Goal: Check status: Check status

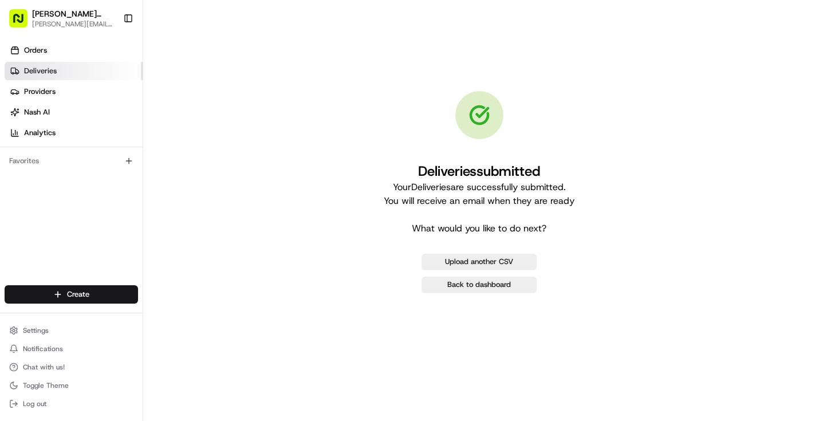
click at [59, 72] on link "Deliveries" at bounding box center [74, 71] width 138 height 18
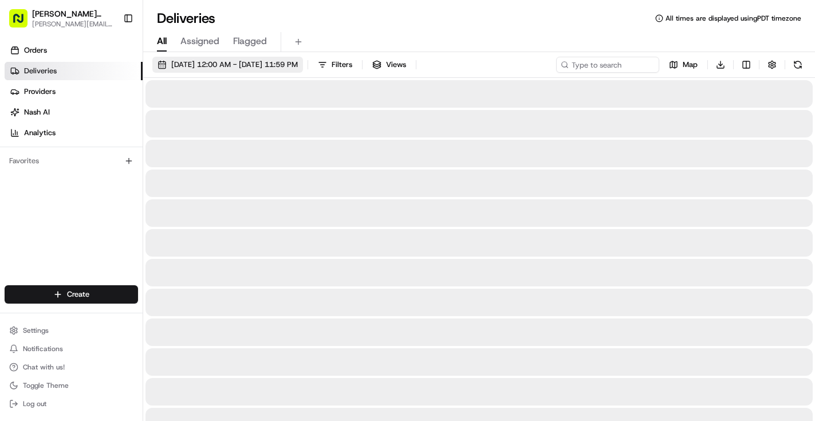
click at [290, 65] on span "[DATE] 12:00 AM - [DATE] 11:59 PM" at bounding box center [234, 65] width 127 height 10
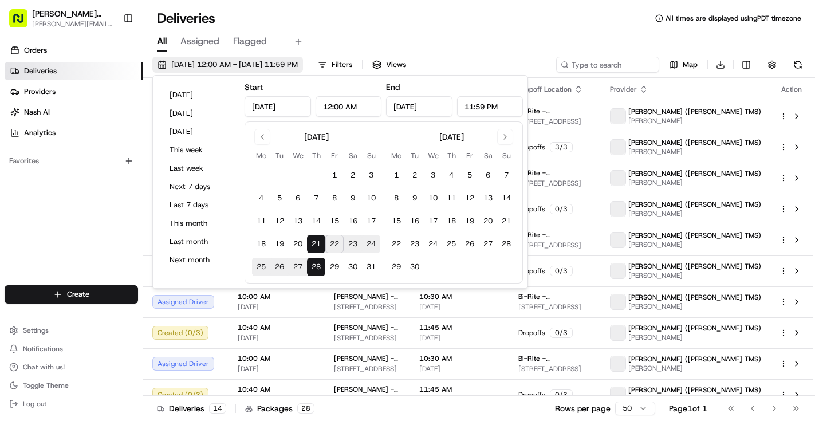
type input "[DATE]"
type input "12:00 AM"
type input "[DATE]"
type input "11:59 PM"
click at [319, 245] on button "21" at bounding box center [316, 244] width 18 height 18
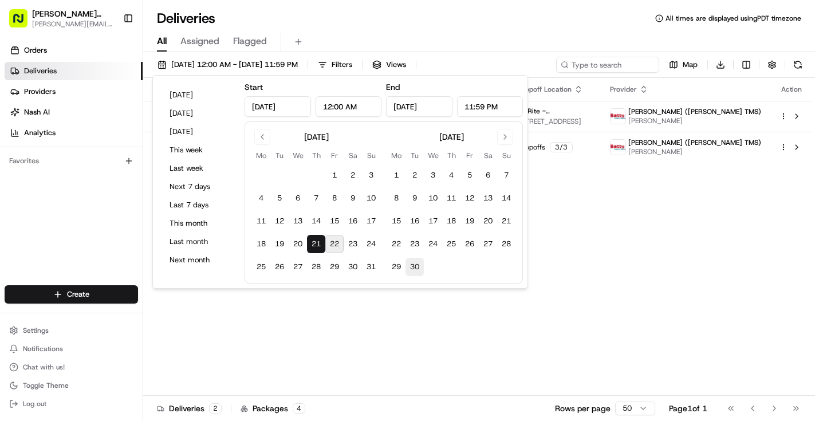
click at [409, 269] on button "30" at bounding box center [415, 267] width 18 height 18
type input "[DATE]"
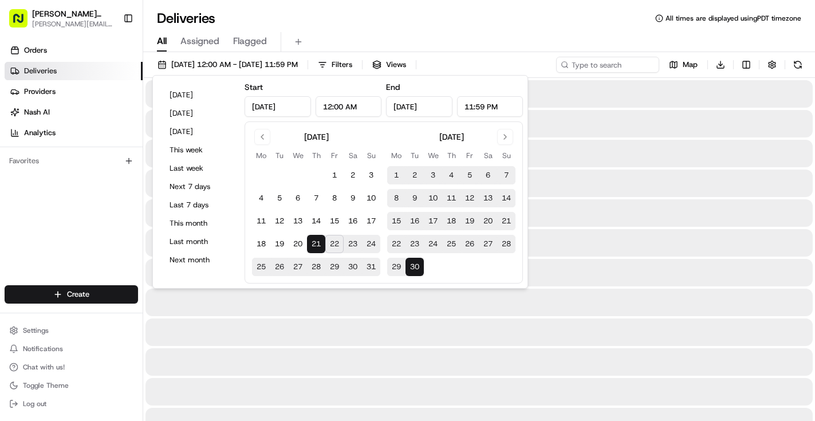
click at [523, 39] on div "All Assigned Flagged" at bounding box center [479, 42] width 672 height 20
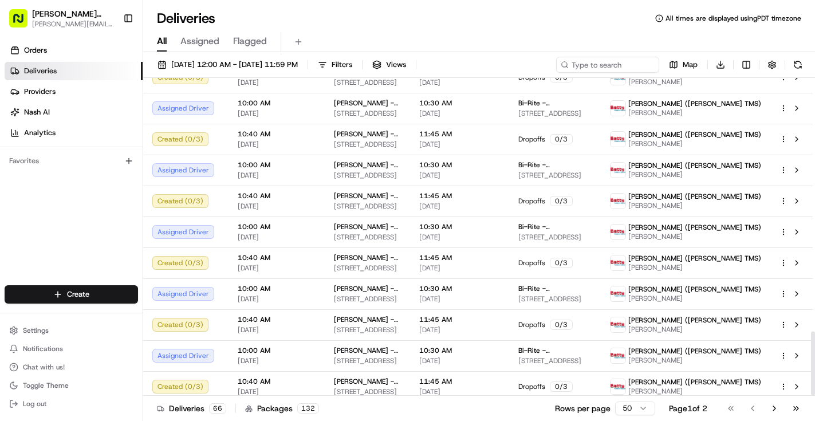
scroll to position [1252, 0]
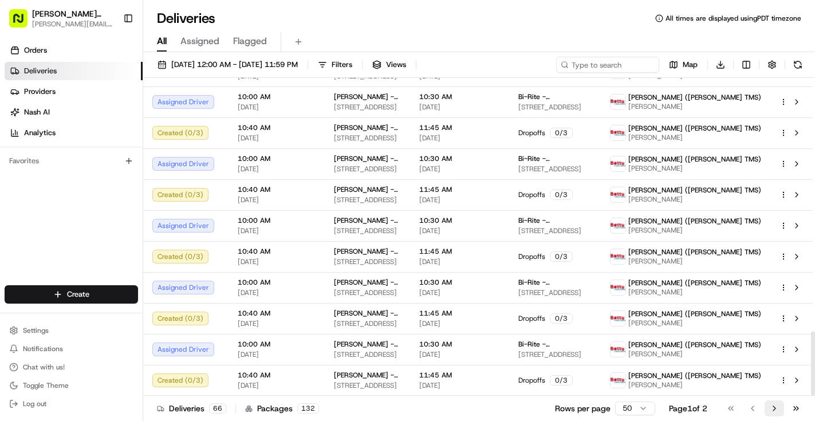
click at [772, 407] on button "Go to next page" at bounding box center [774, 408] width 19 height 16
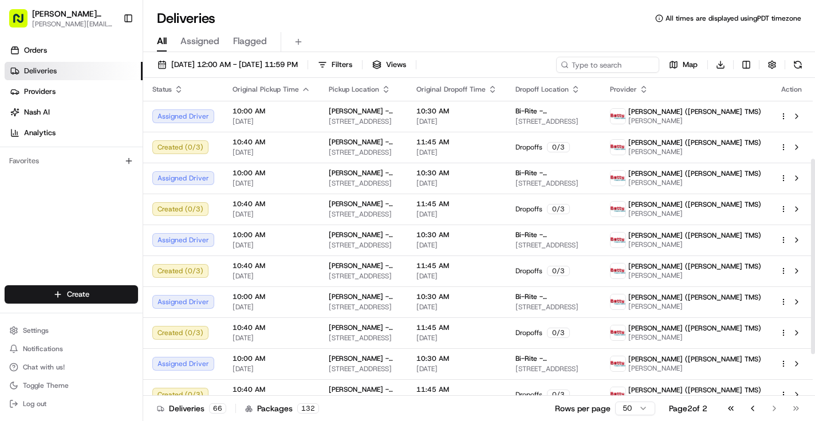
scroll to position [200, 0]
